Goal: Check status

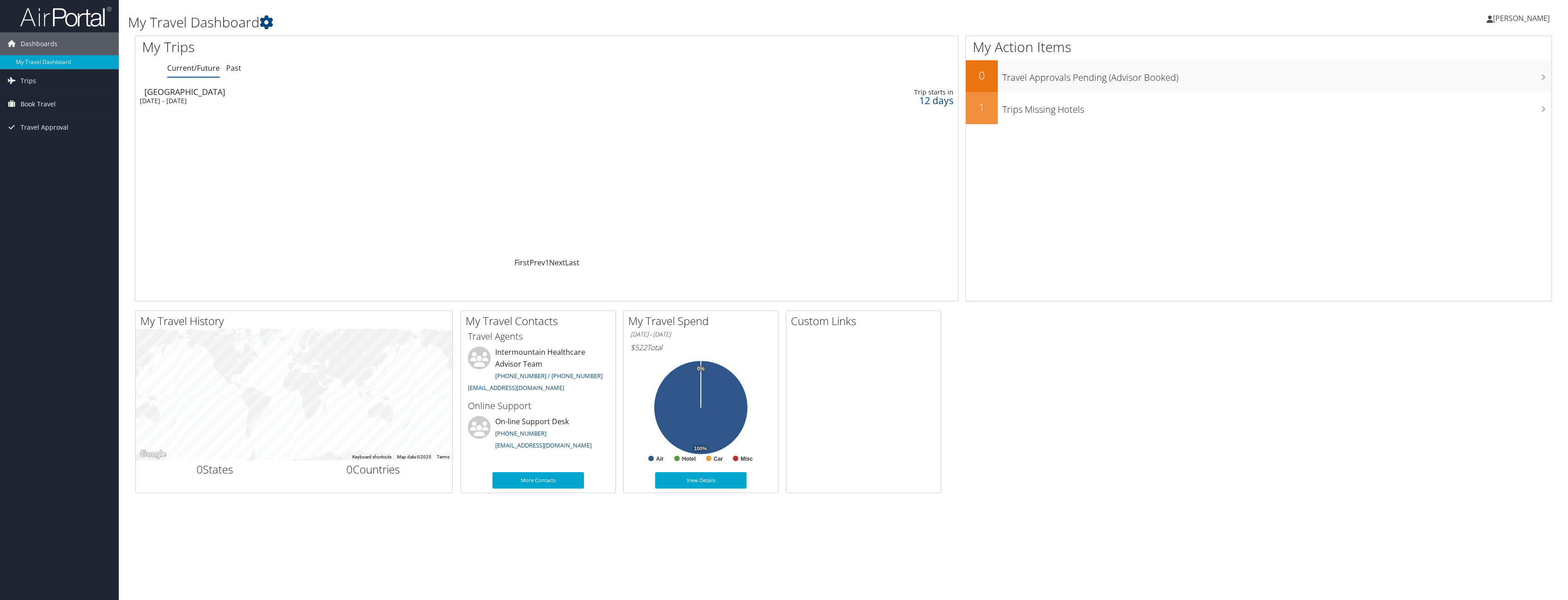
click at [186, 99] on div "[DATE] - [DATE]" at bounding box center [386, 101] width 492 height 9
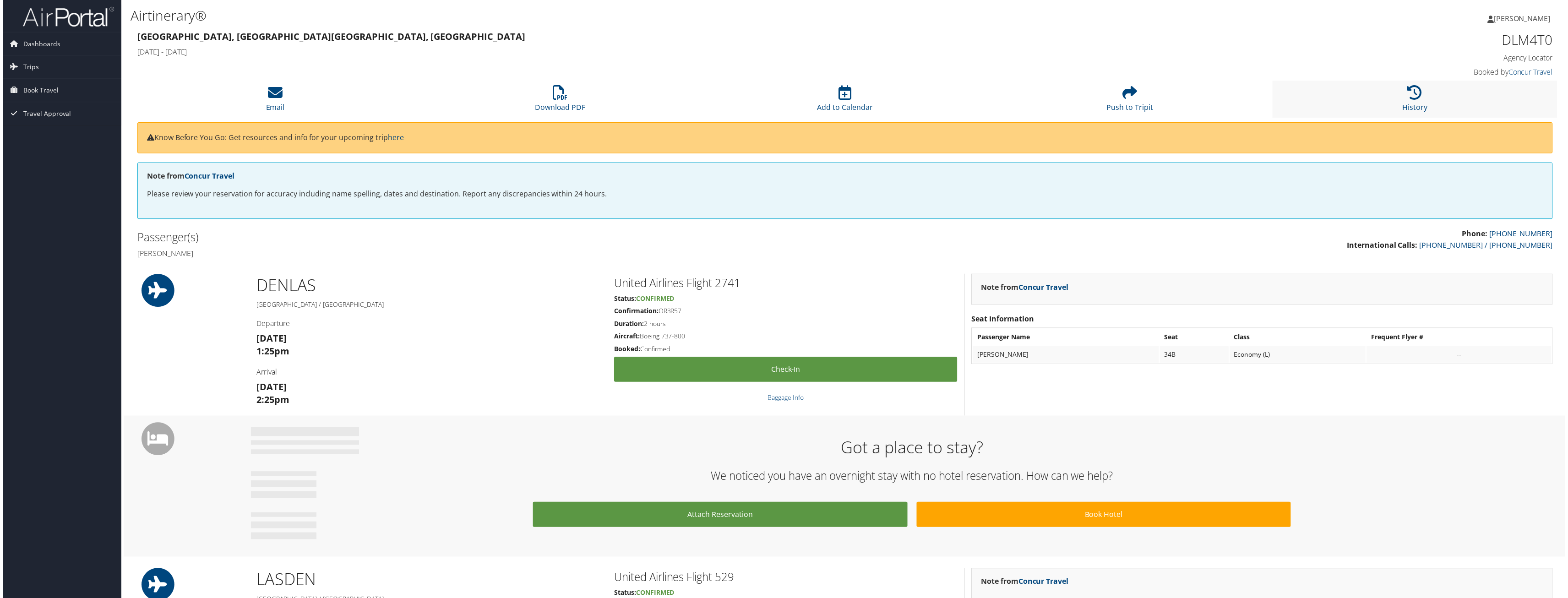
click at [1423, 96] on li "History" at bounding box center [1417, 99] width 286 height 37
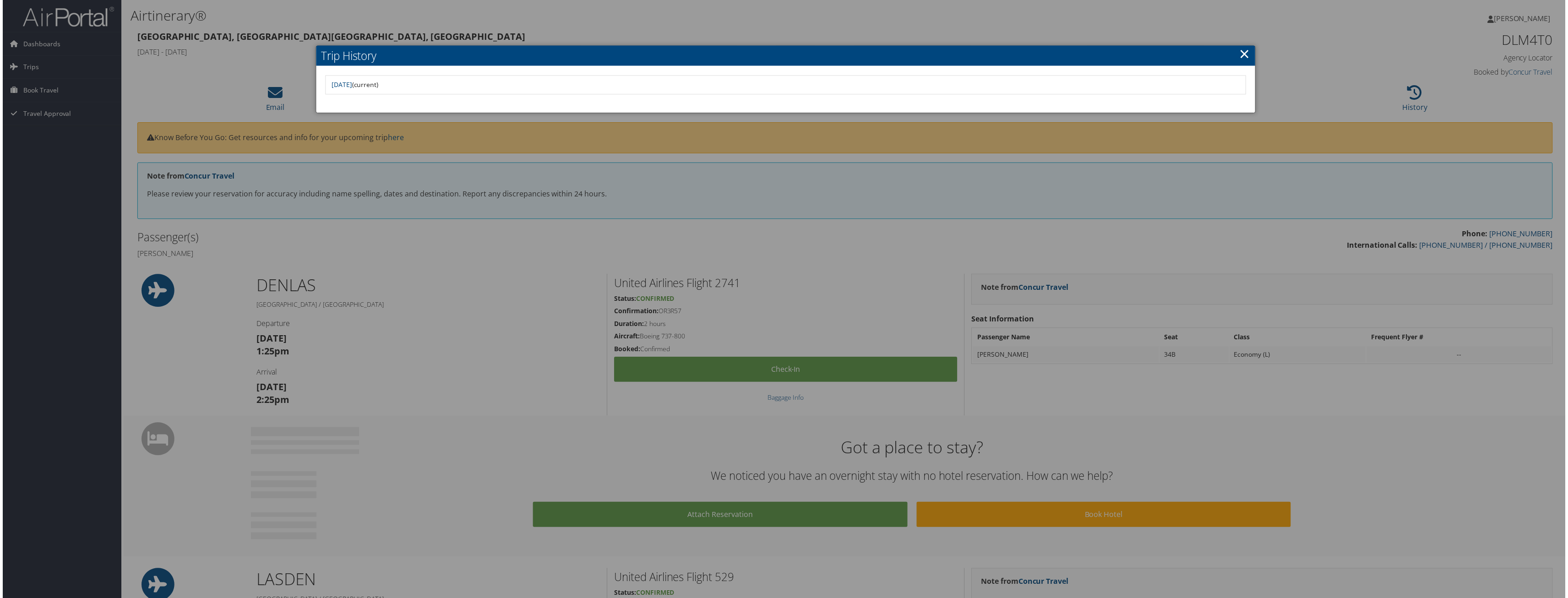
click at [1242, 56] on link "×" at bounding box center [1246, 54] width 10 height 18
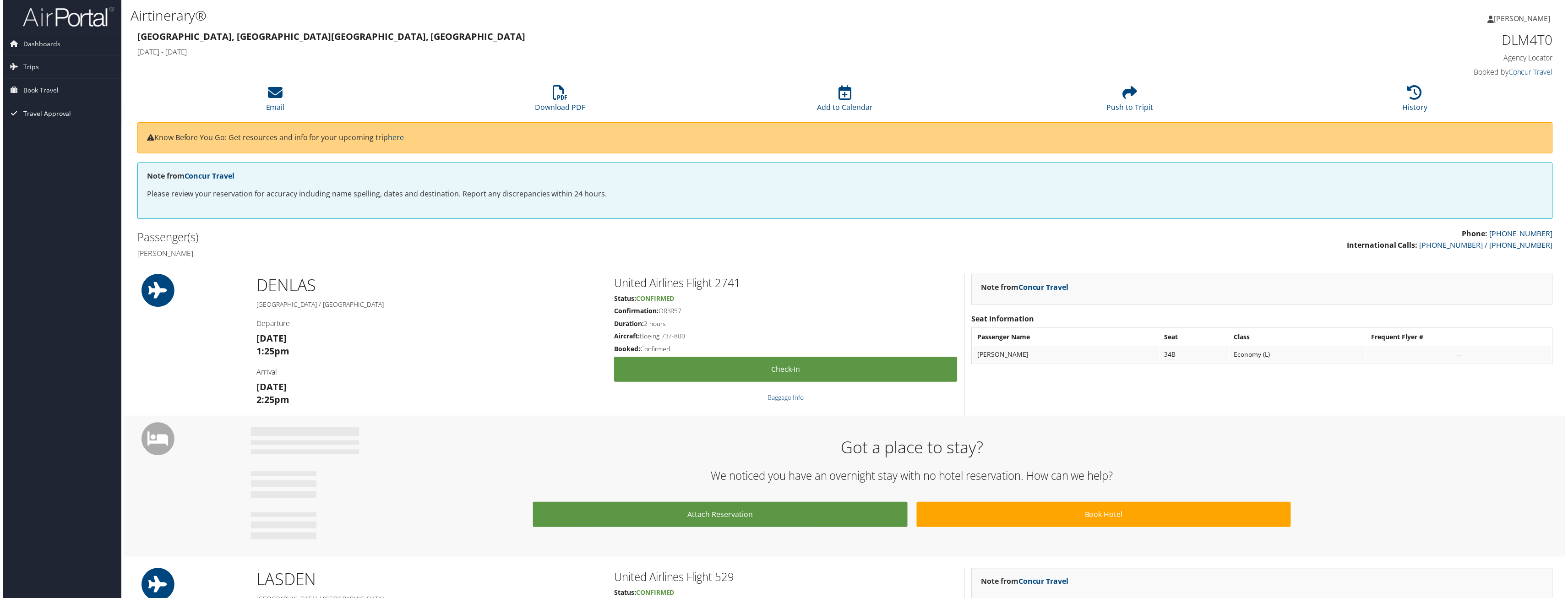
click at [35, 113] on span "Travel Approval" at bounding box center [45, 114] width 48 height 23
click at [28, 70] on span "Trips" at bounding box center [29, 68] width 16 height 23
click at [1534, 71] on link "Concur Travel" at bounding box center [1533, 72] width 45 height 10
